Goal: Task Accomplishment & Management: Manage account settings

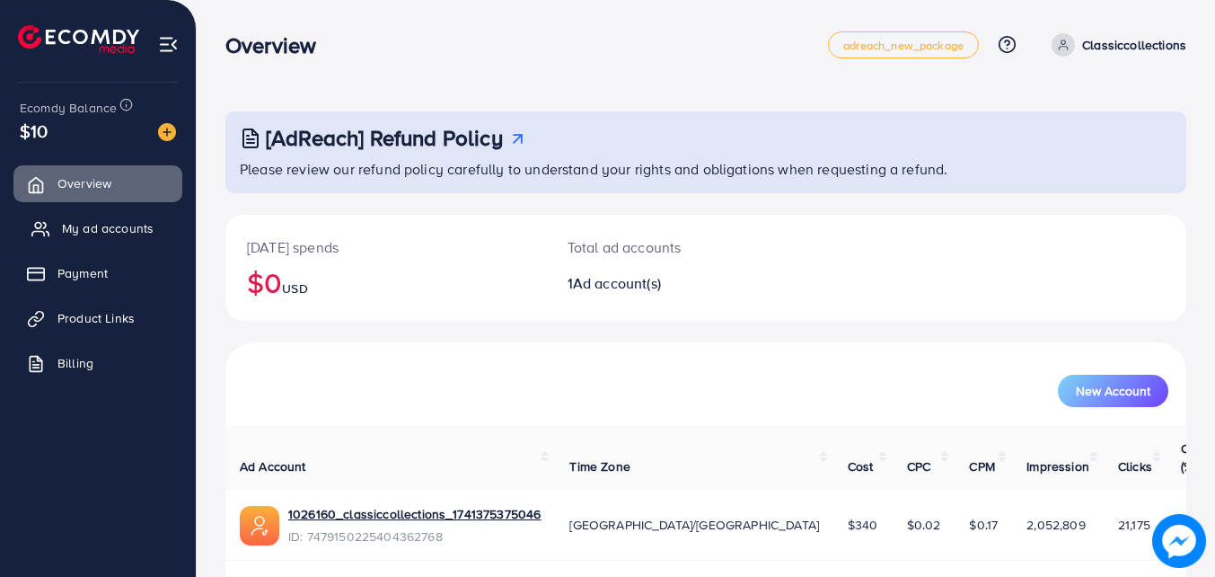
click at [136, 221] on span "My ad accounts" at bounding box center [108, 228] width 92 height 18
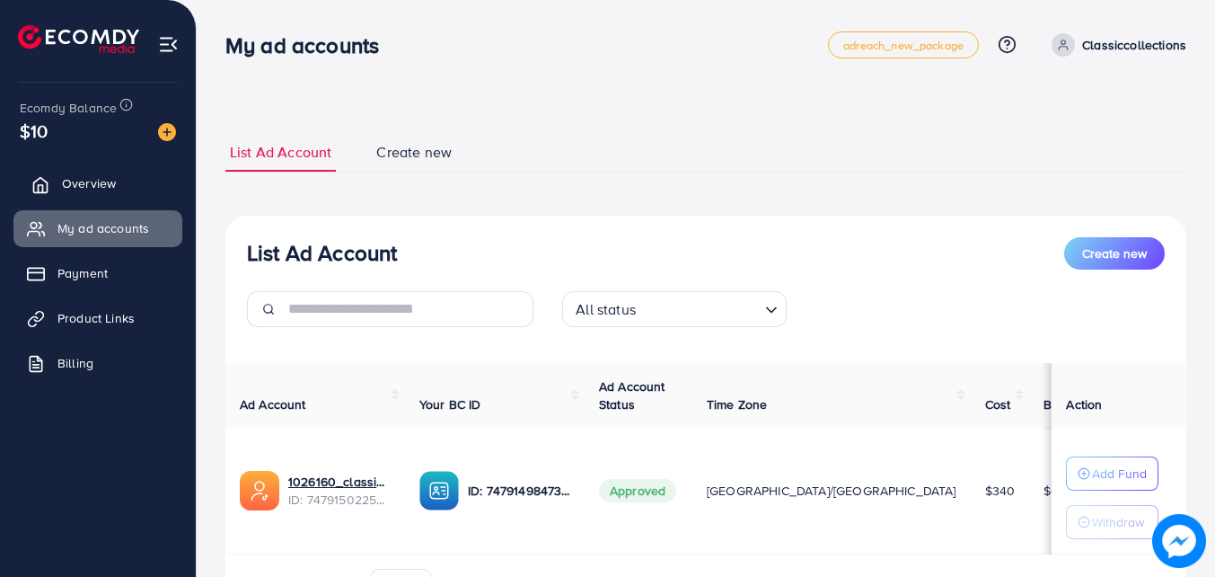
click at [104, 182] on span "Overview" at bounding box center [89, 183] width 54 height 18
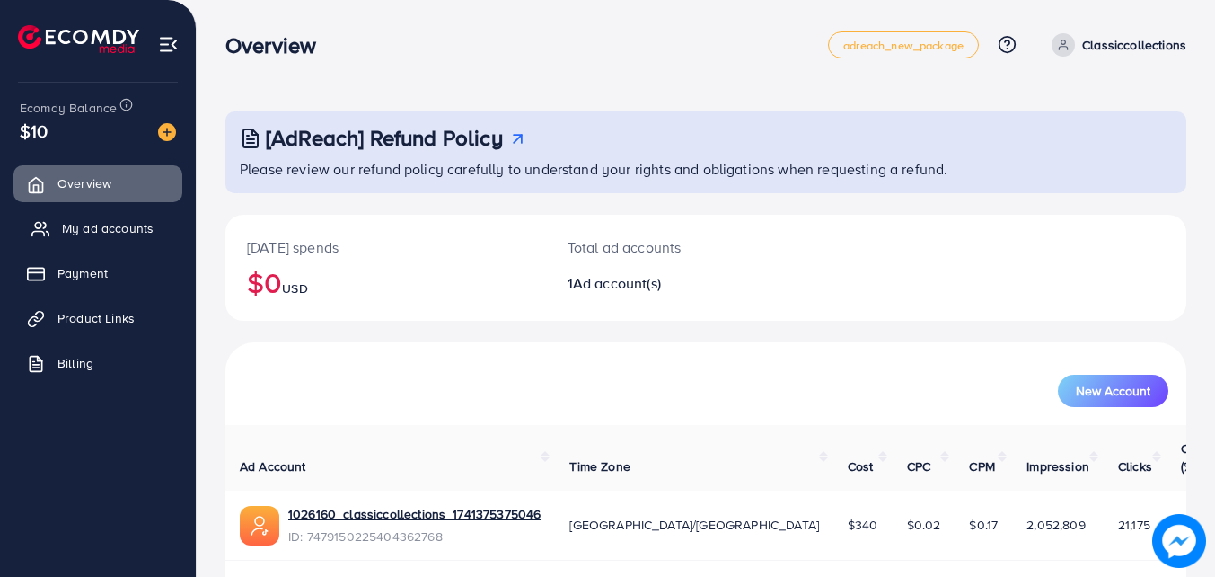
click at [96, 225] on span "My ad accounts" at bounding box center [108, 228] width 92 height 18
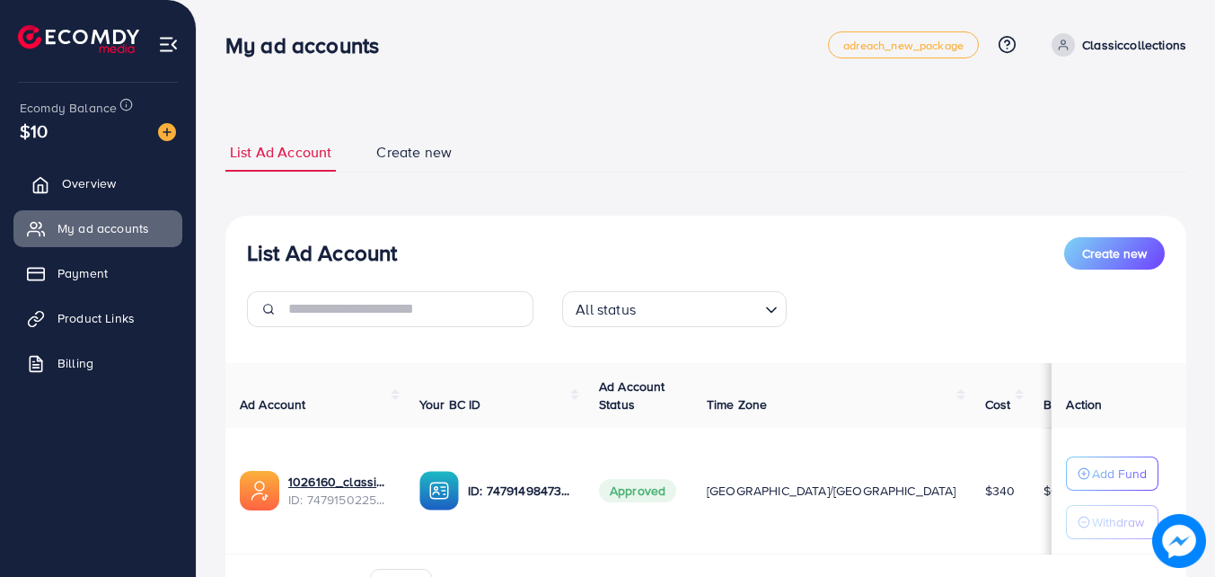
click at [73, 199] on link "Overview" at bounding box center [97, 183] width 169 height 36
